Goal: Task Accomplishment & Management: Manage account settings

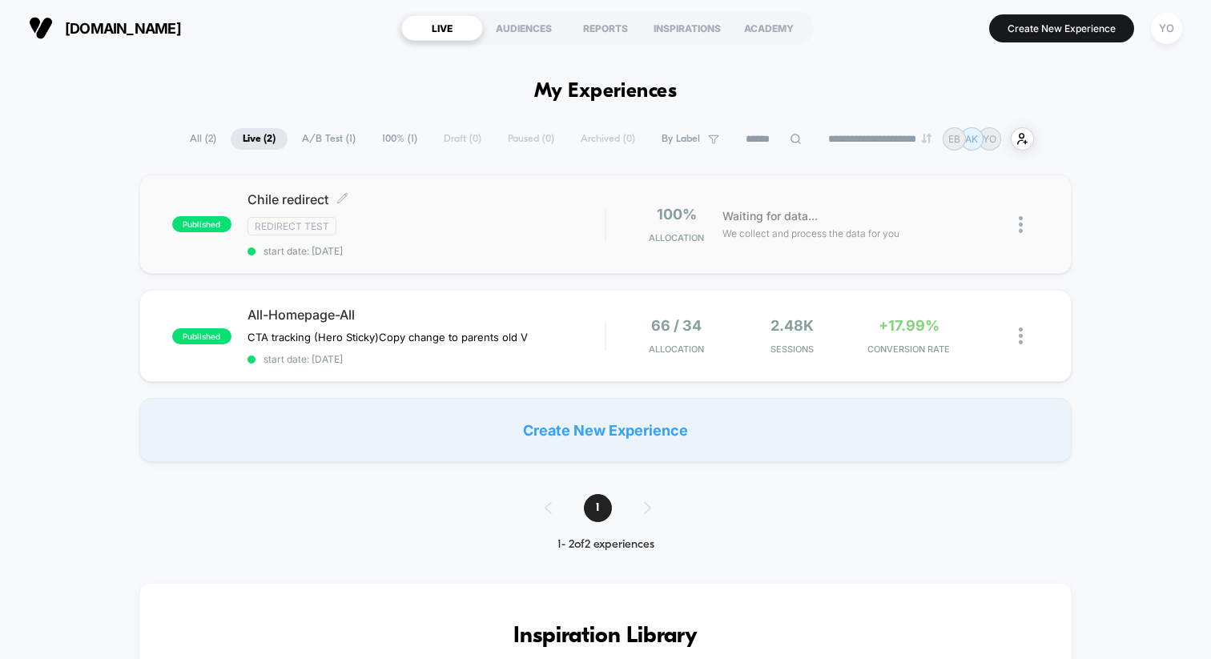
click at [459, 199] on span "Chile redirect Click to edit experience details" at bounding box center [426, 199] width 357 height 16
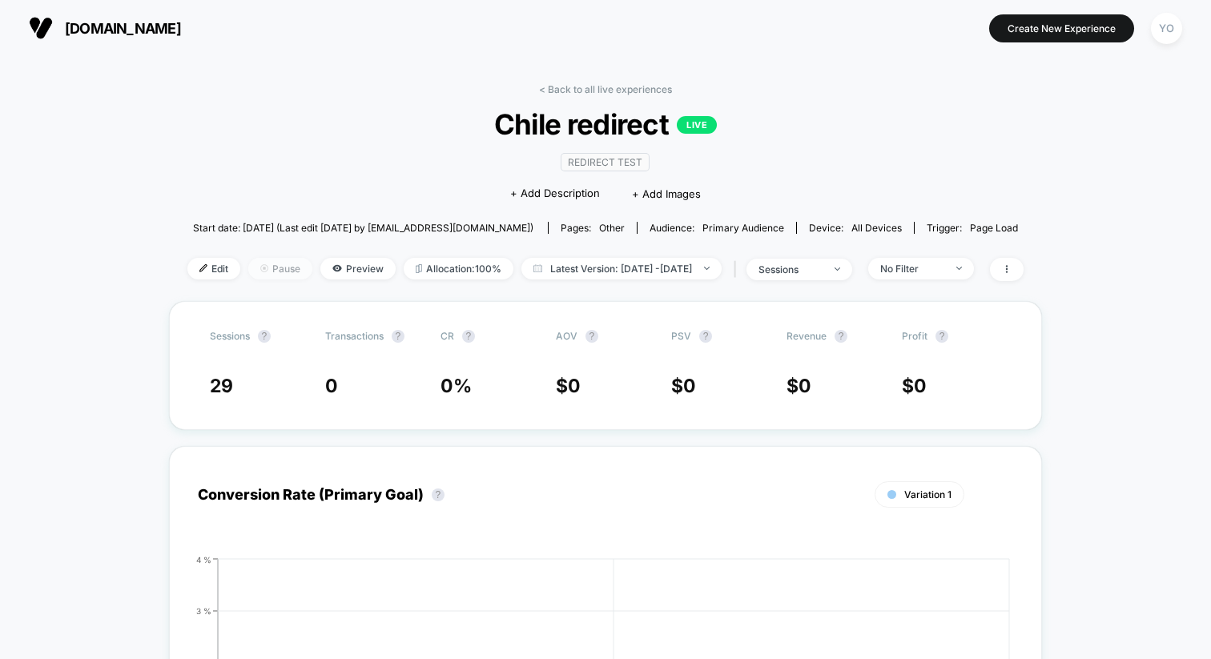
click at [273, 259] on span "Pause" at bounding box center [280, 269] width 64 height 22
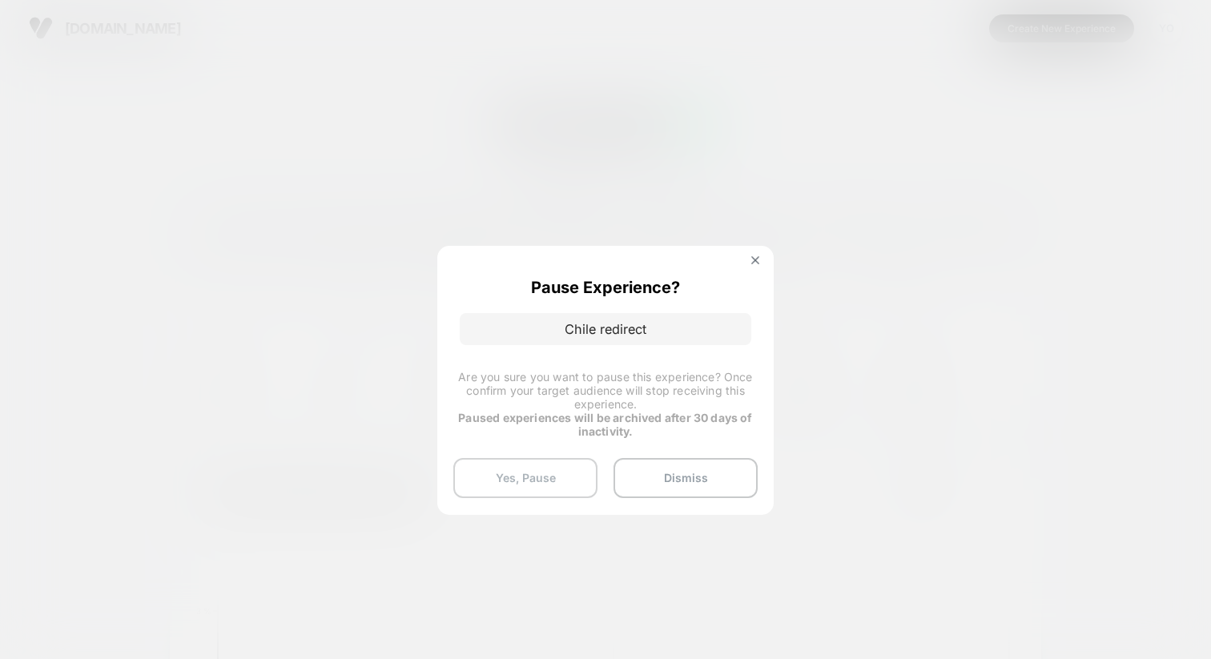
click at [509, 461] on button "Yes, Pause" at bounding box center [525, 478] width 144 height 40
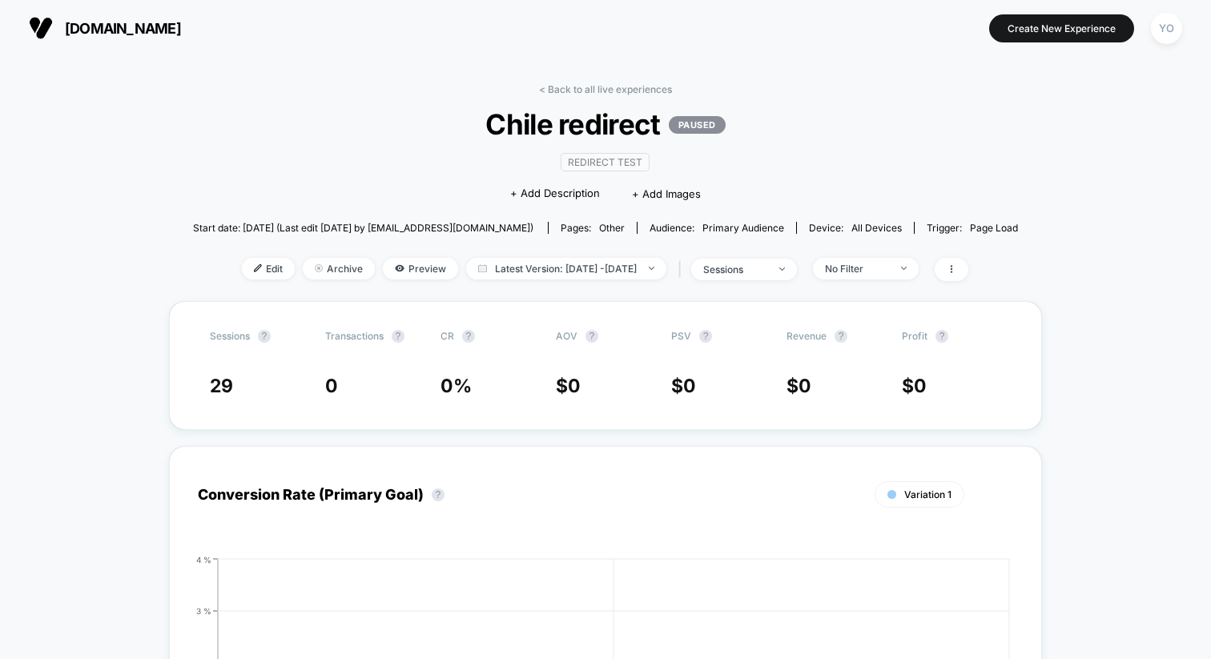
click at [684, 124] on p "PAUSED" at bounding box center [697, 125] width 57 height 18
click at [91, 31] on span "[DOMAIN_NAME]" at bounding box center [123, 28] width 116 height 17
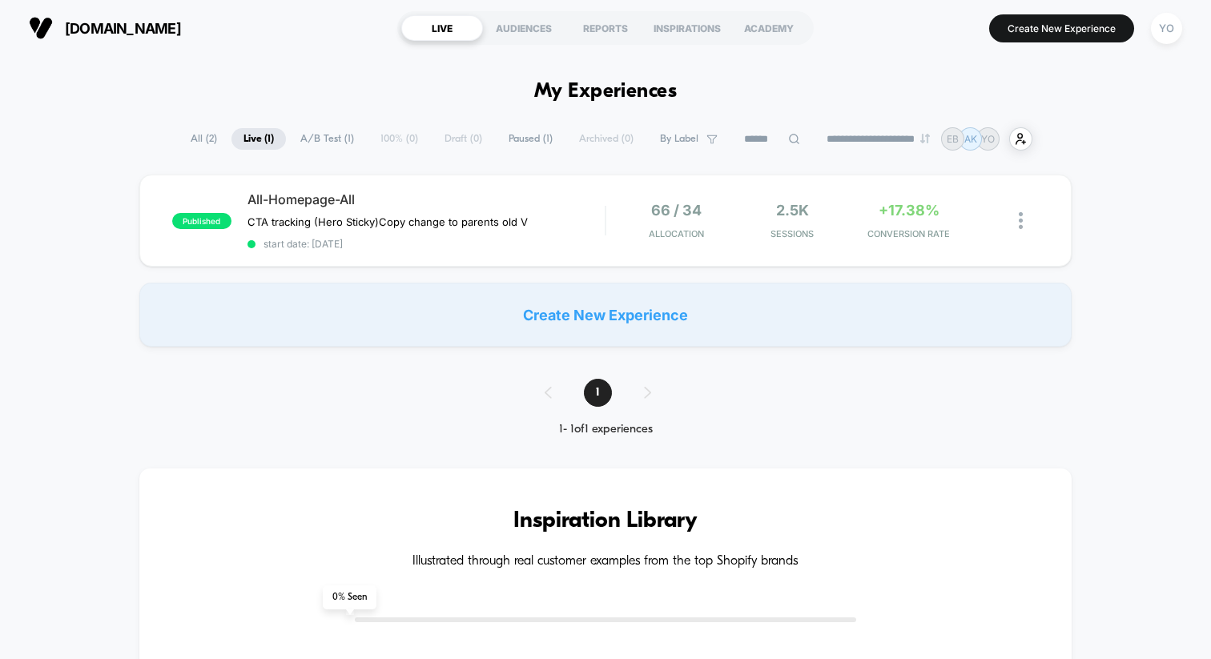
click at [199, 141] on span "All ( 2 )" at bounding box center [204, 139] width 50 height 22
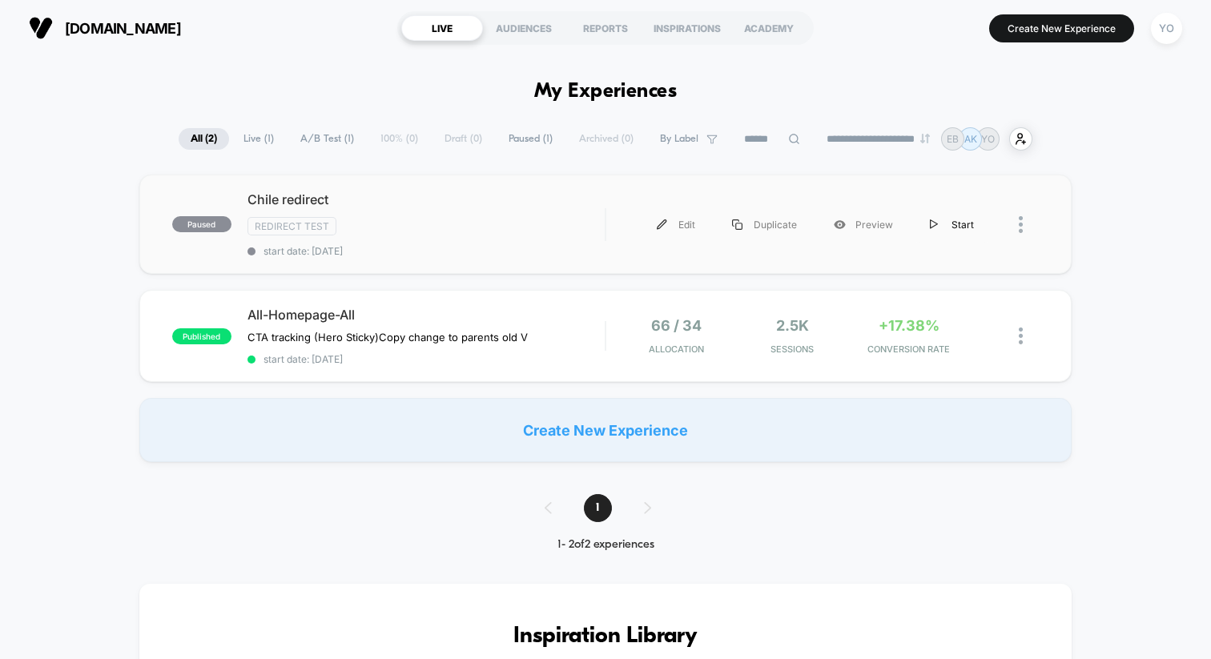
click at [954, 218] on div "Start" at bounding box center [952, 225] width 81 height 36
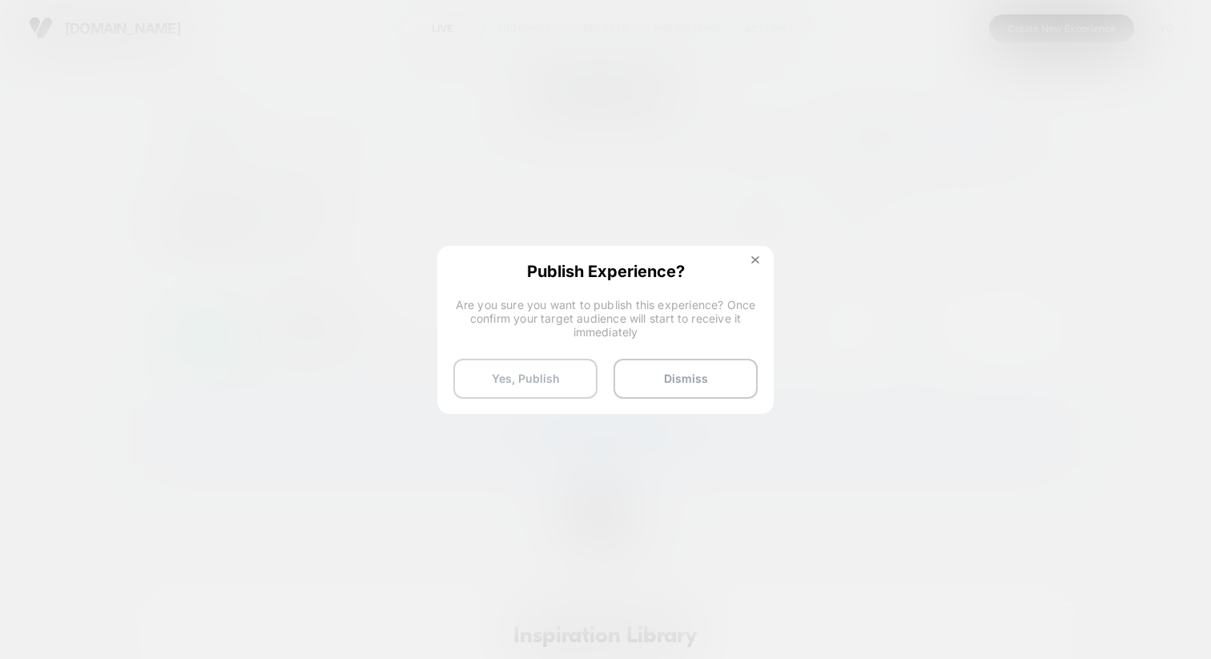
click at [564, 372] on button "Yes, Publish" at bounding box center [525, 379] width 144 height 40
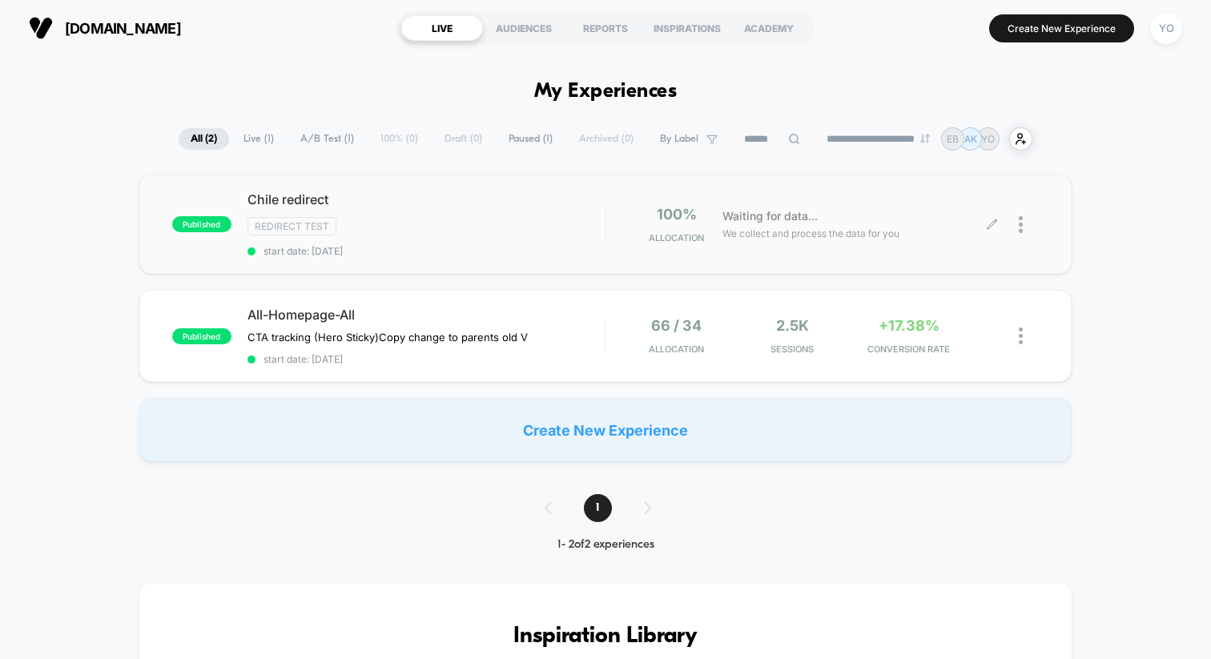
click at [1022, 214] on div at bounding box center [1029, 225] width 20 height 38
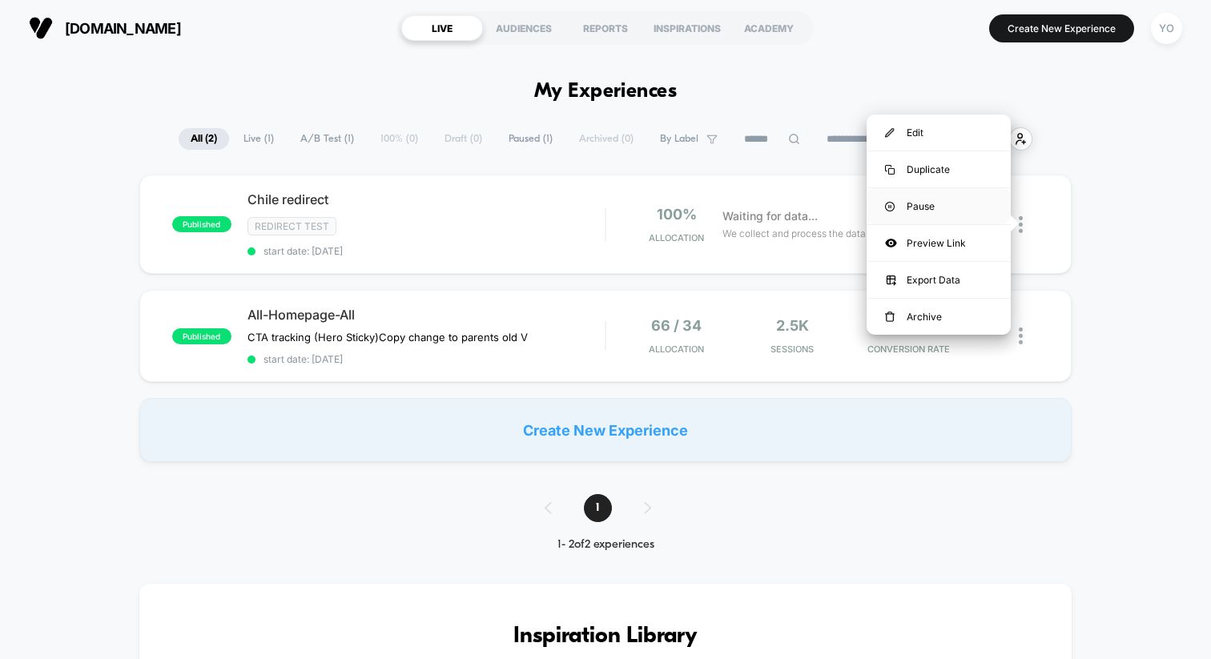
click at [941, 199] on div "Pause" at bounding box center [939, 206] width 144 height 36
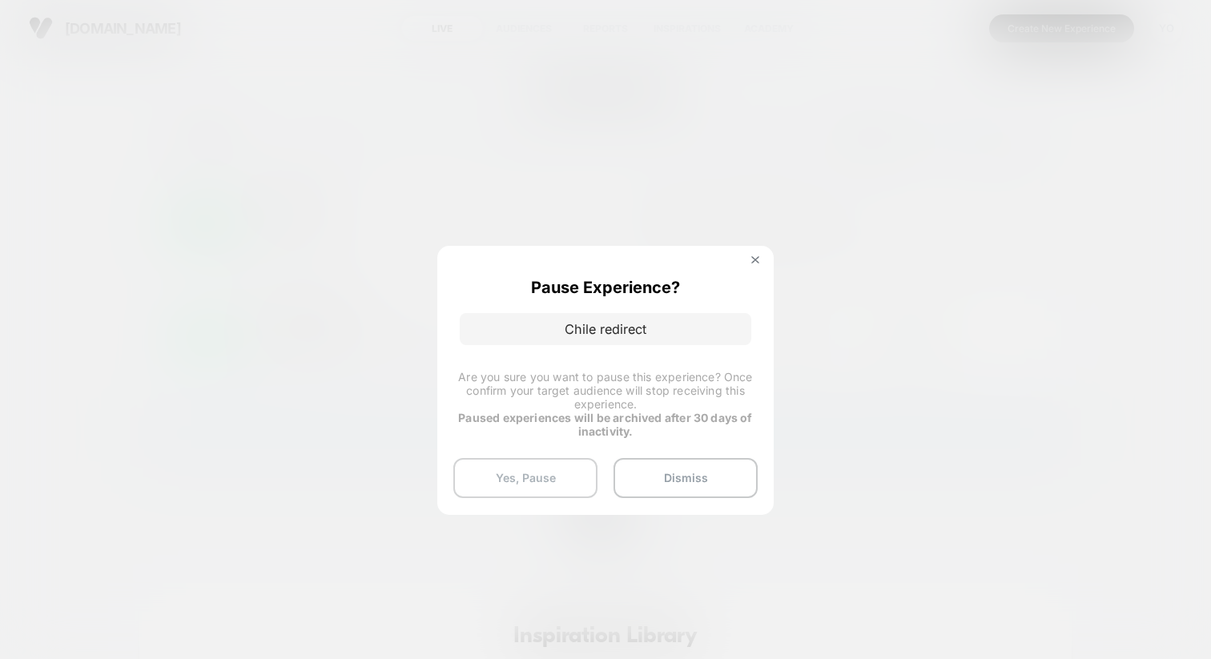
click at [559, 476] on button "Yes, Pause" at bounding box center [525, 478] width 144 height 40
